Goal: Use online tool/utility: Utilize a website feature to perform a specific function

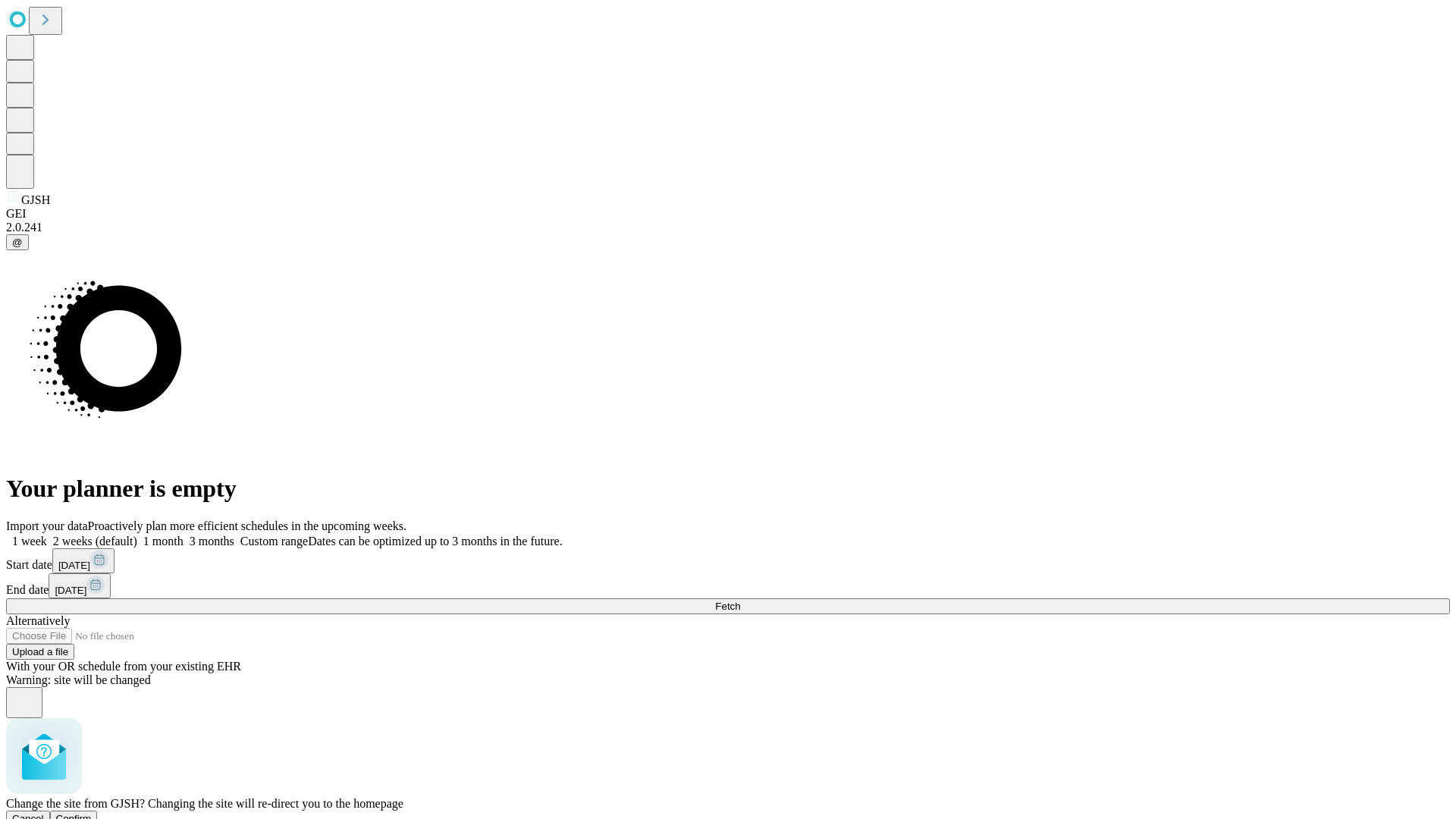
click at [91, 813] on span "Confirm" at bounding box center [73, 818] width 36 height 11
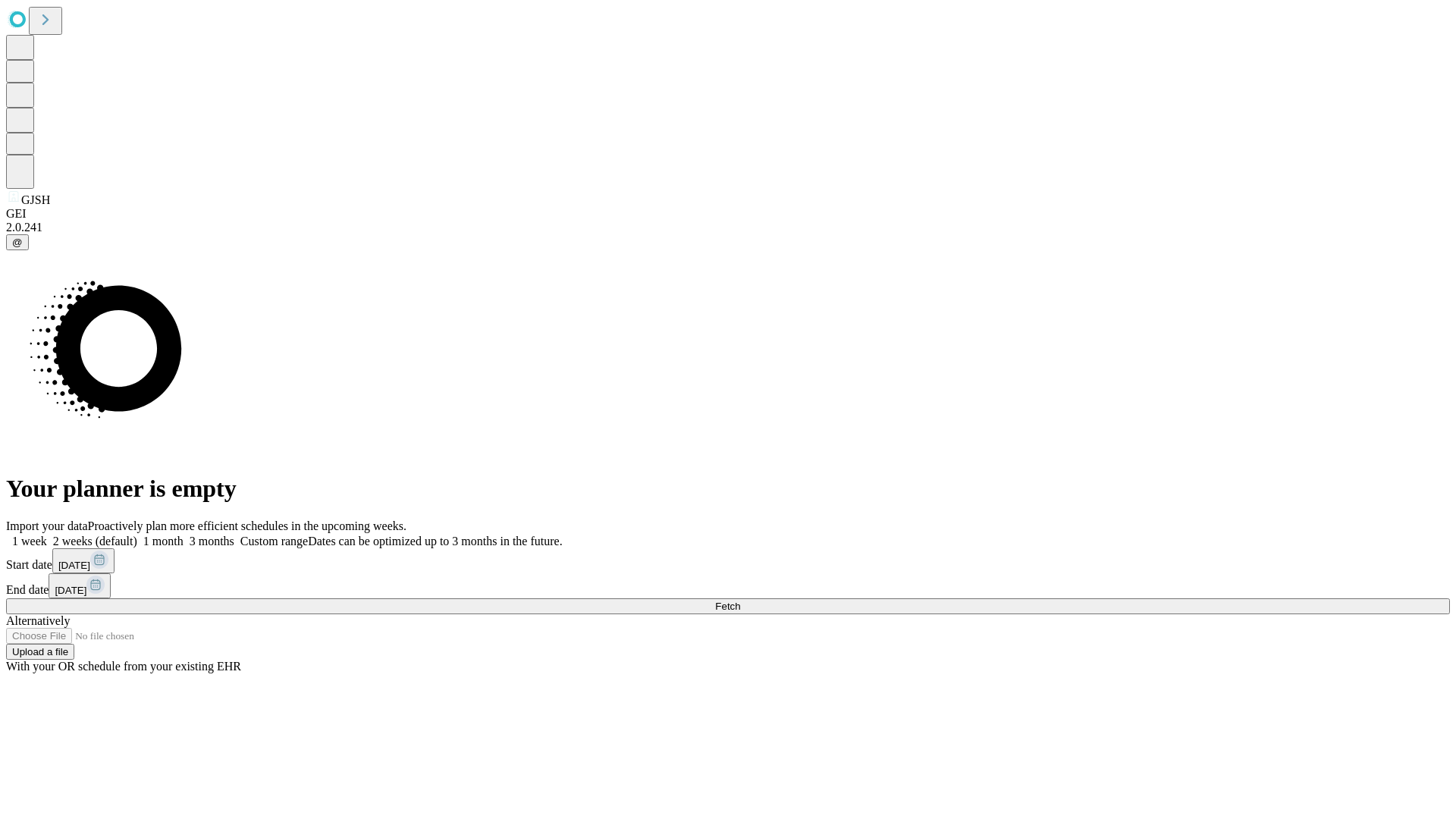
click at [47, 534] on label "1 week" at bounding box center [26, 541] width 41 height 13
click at [740, 601] on span "Fetch" at bounding box center [727, 606] width 25 height 11
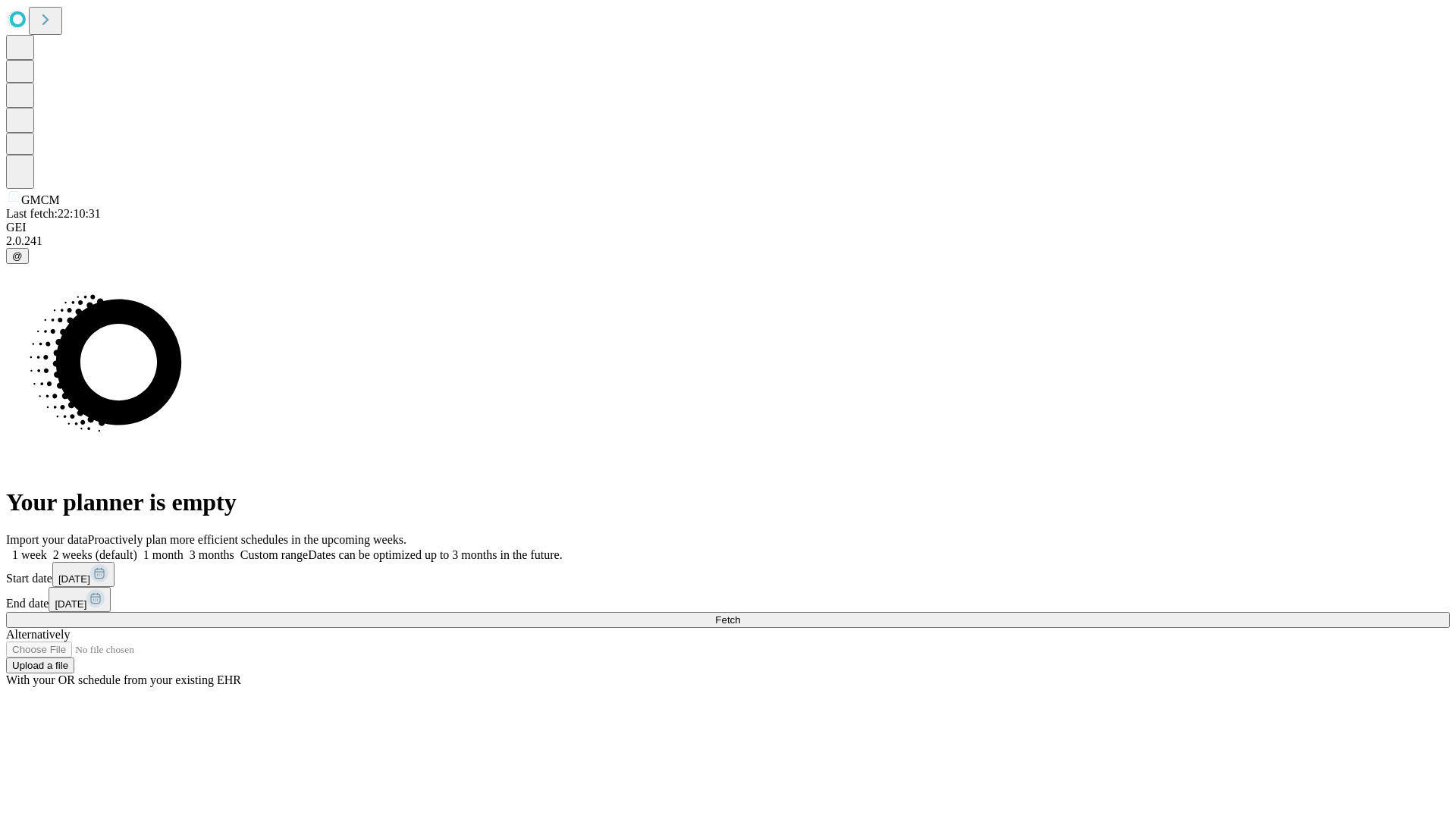
click at [47, 548] on label "1 week" at bounding box center [26, 554] width 41 height 13
click at [740, 614] on span "Fetch" at bounding box center [727, 620] width 25 height 11
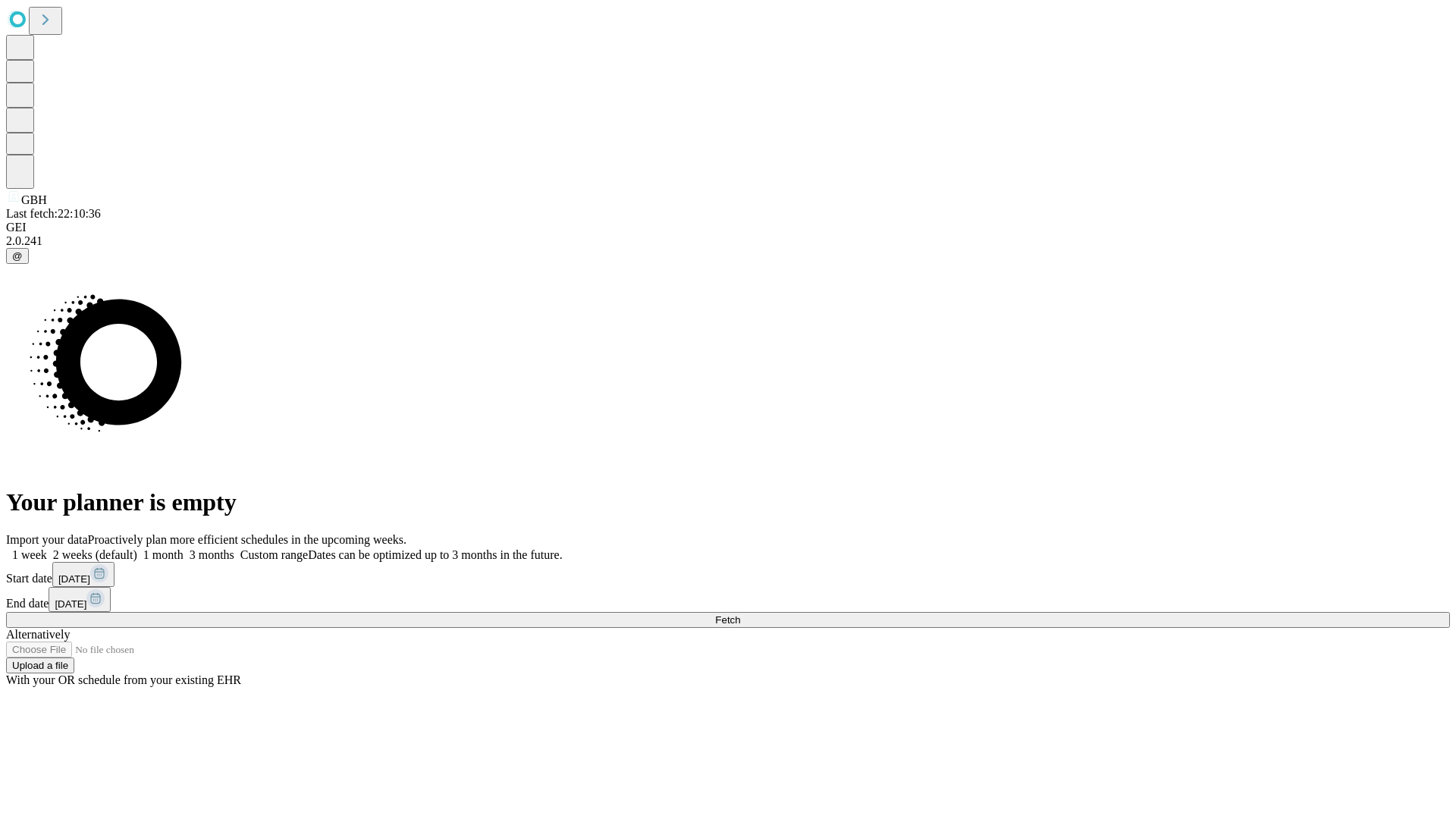
click at [47, 548] on label "1 week" at bounding box center [26, 554] width 41 height 13
click at [740, 614] on span "Fetch" at bounding box center [727, 620] width 25 height 11
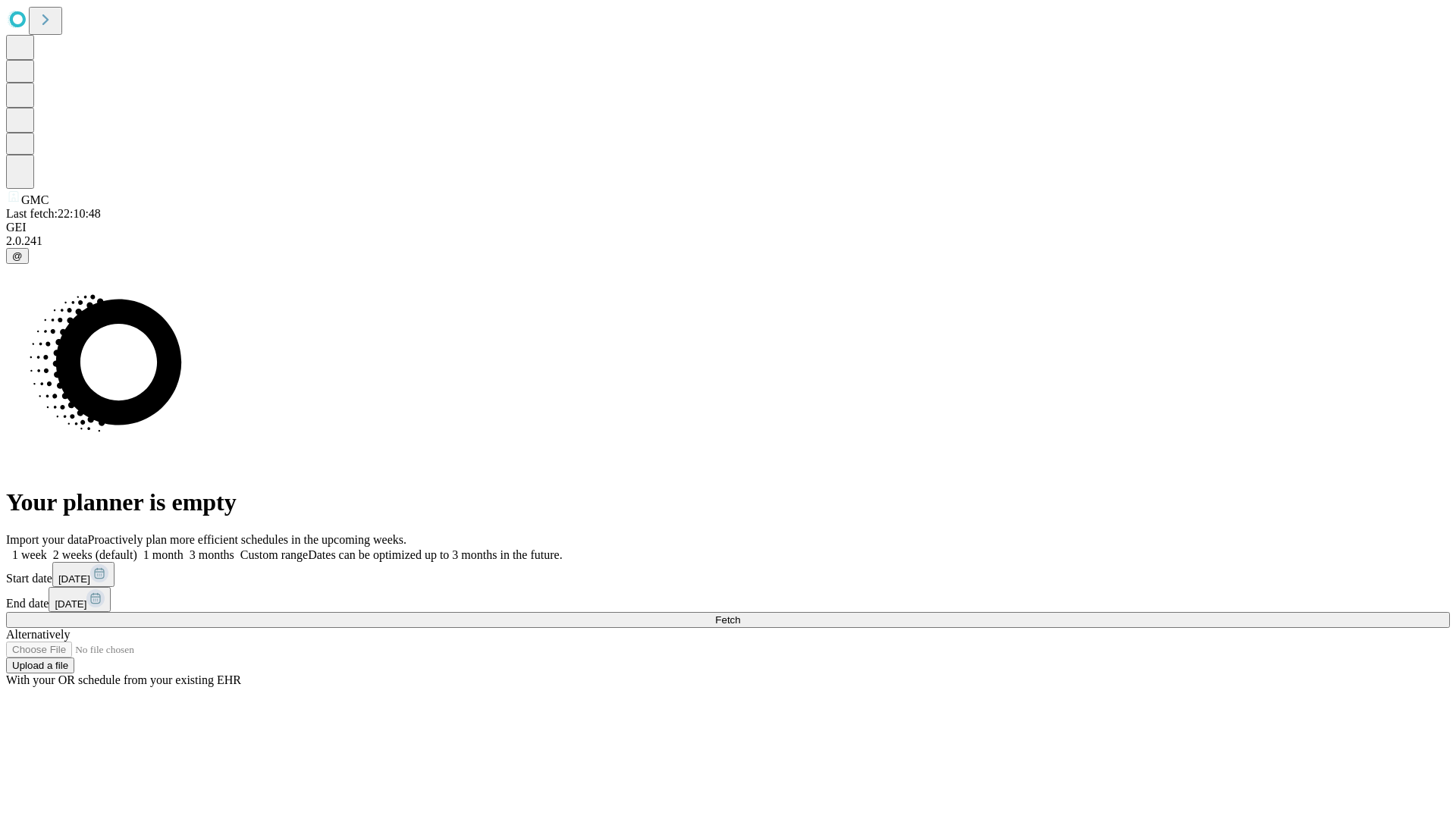
click at [47, 548] on label "1 week" at bounding box center [26, 554] width 41 height 13
click at [740, 614] on span "Fetch" at bounding box center [727, 620] width 25 height 11
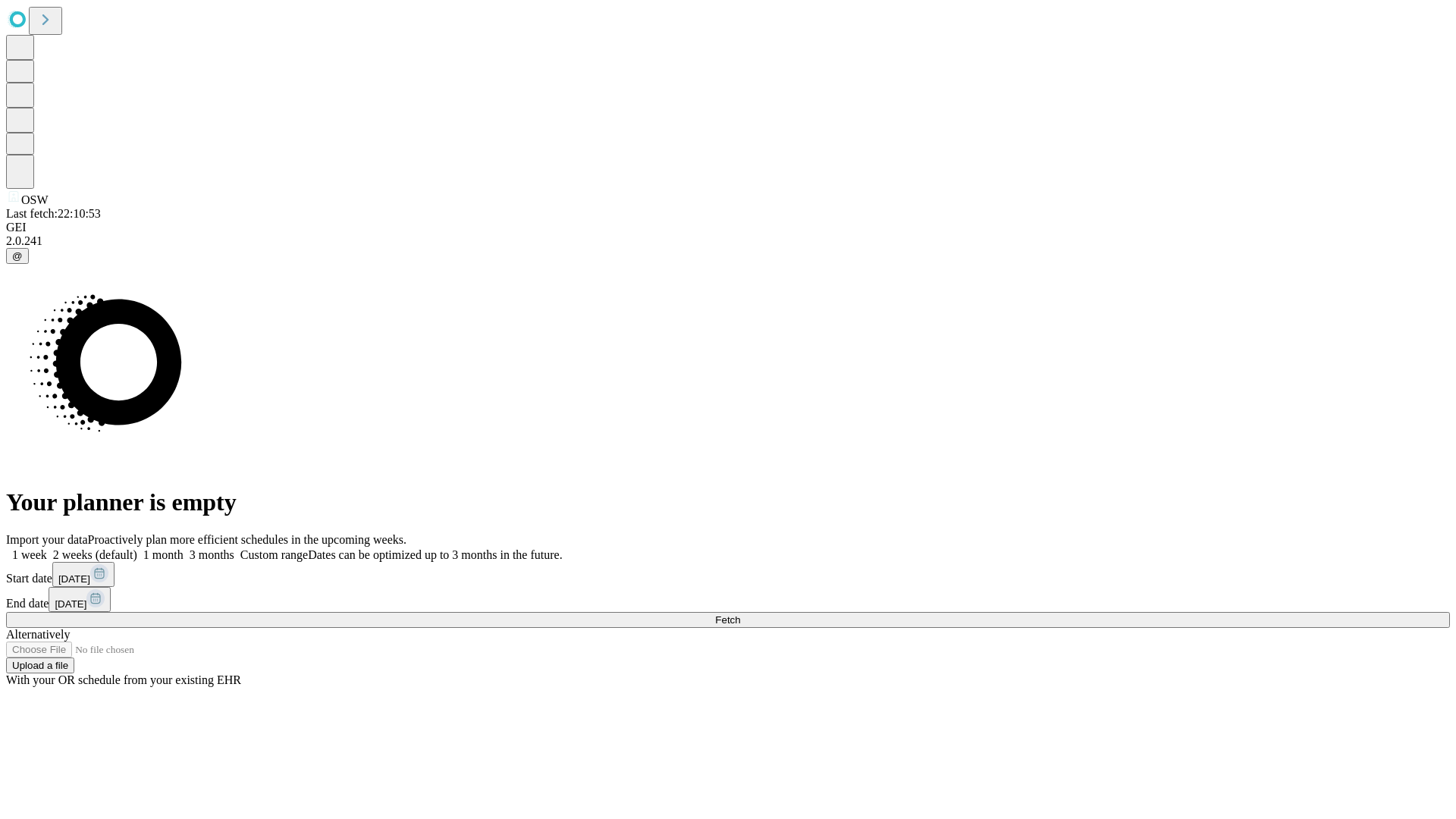
click at [47, 548] on label "1 week" at bounding box center [26, 554] width 41 height 13
click at [740, 614] on span "Fetch" at bounding box center [727, 620] width 25 height 11
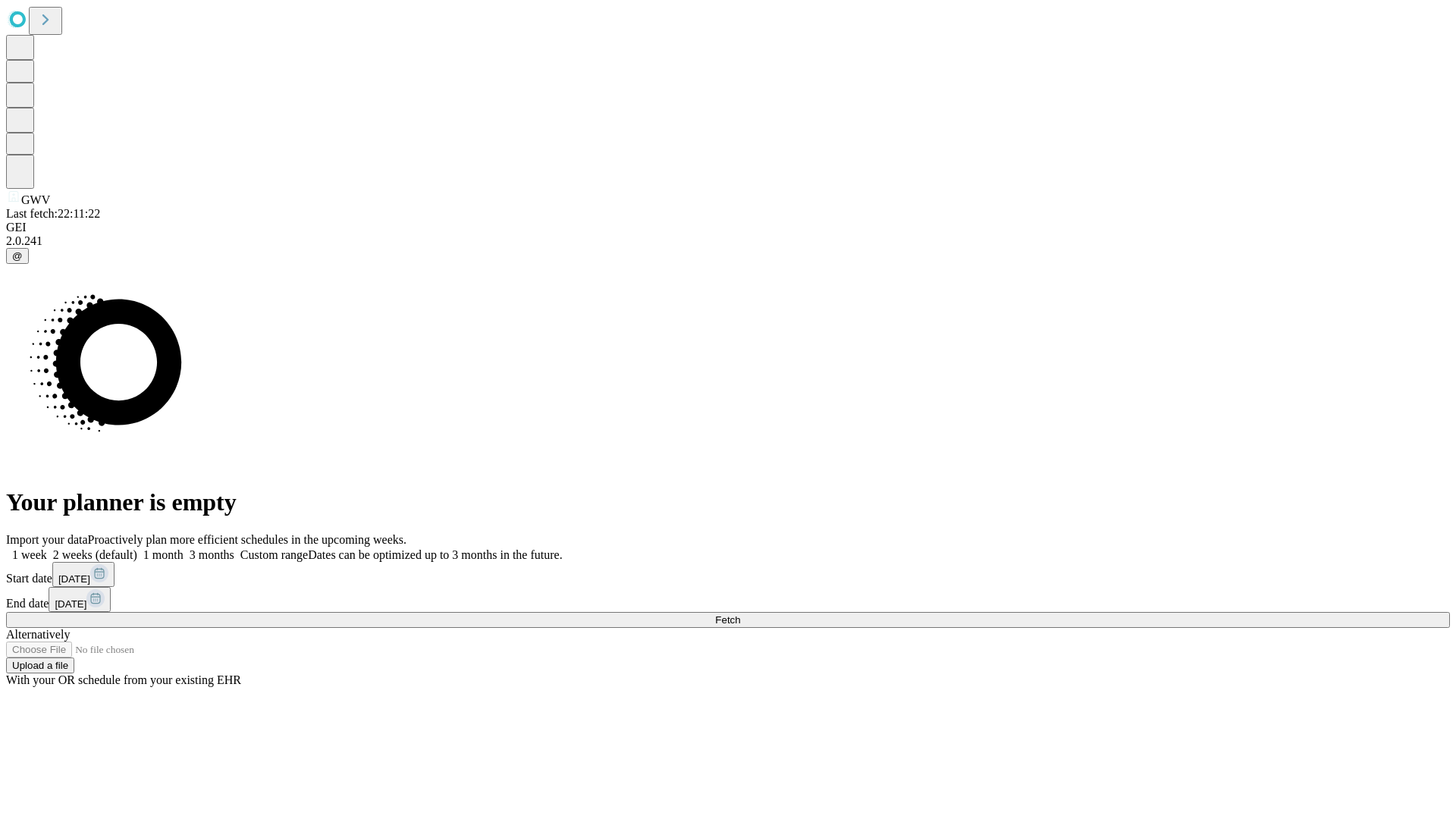
click at [740, 614] on span "Fetch" at bounding box center [727, 620] width 25 height 11
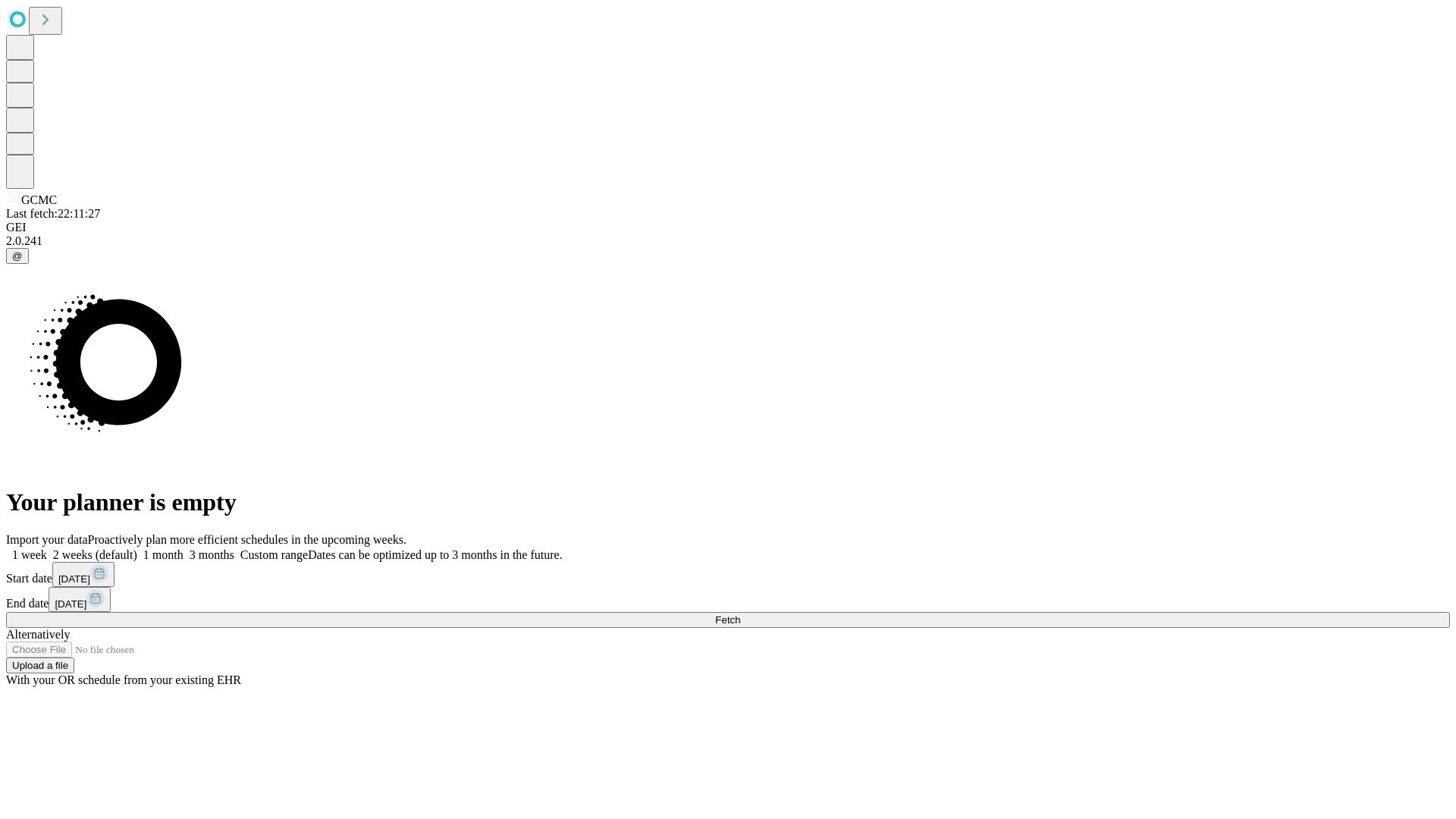
click at [47, 548] on label "1 week" at bounding box center [26, 554] width 41 height 13
click at [740, 614] on span "Fetch" at bounding box center [727, 620] width 25 height 11
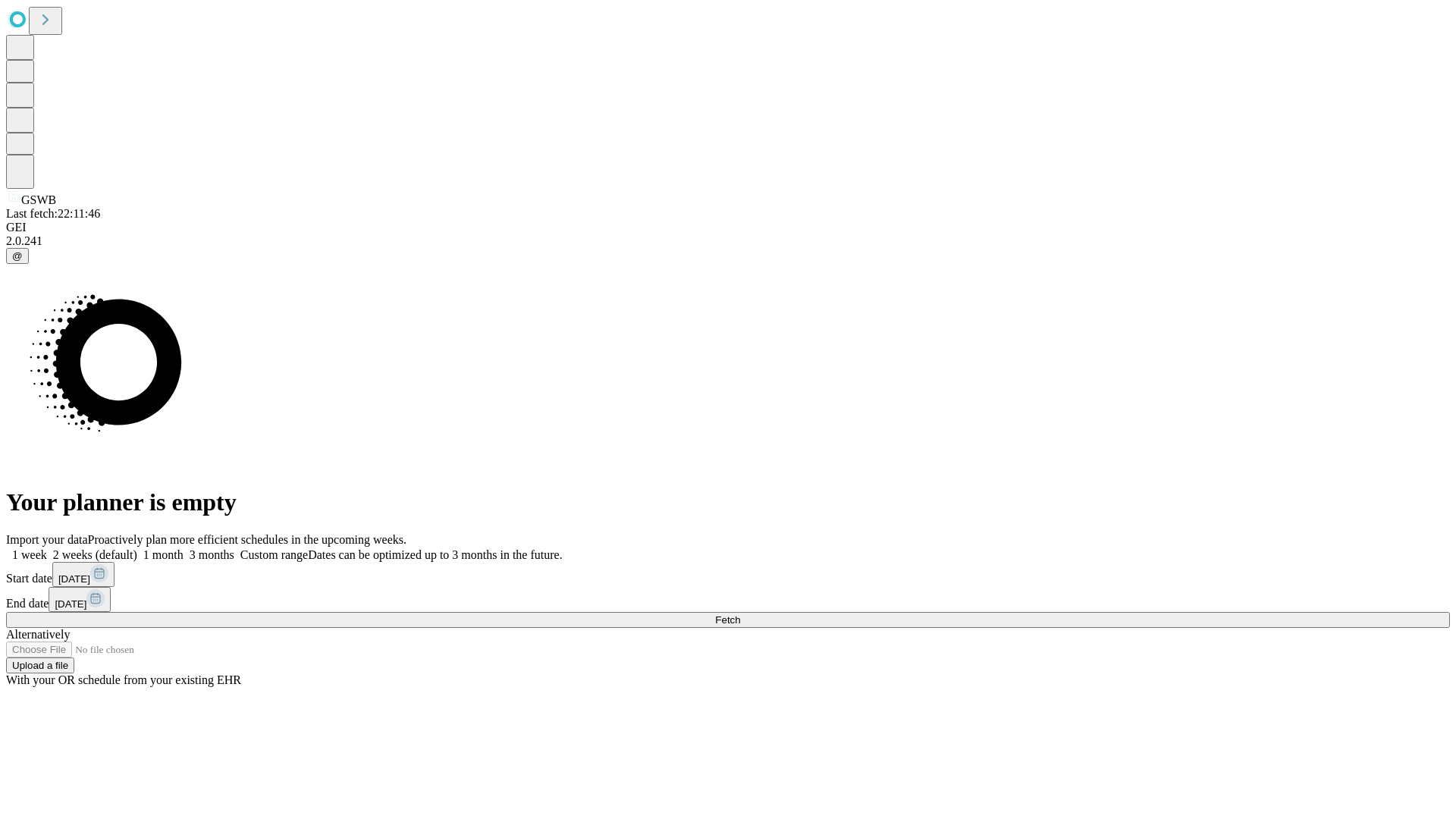
click at [47, 548] on label "1 week" at bounding box center [26, 554] width 41 height 13
click at [740, 614] on span "Fetch" at bounding box center [727, 620] width 25 height 11
